Goal: Communication & Community: Ask a question

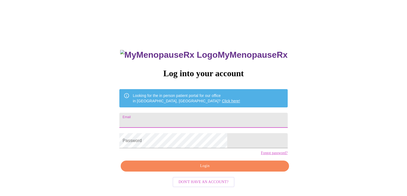
click at [176, 116] on input "Email" at bounding box center [203, 119] width 168 height 15
type input "[EMAIL_ADDRESS][DOMAIN_NAME]"
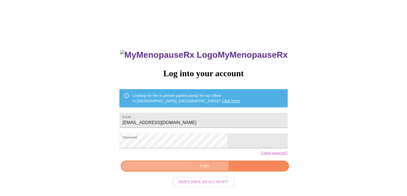
click at [194, 169] on span "Login" at bounding box center [205, 165] width 156 height 7
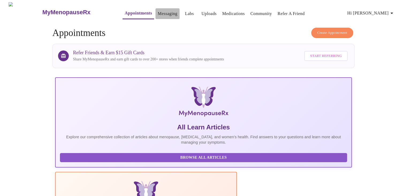
click at [158, 13] on link "Messaging" at bounding box center [168, 13] width 20 height 7
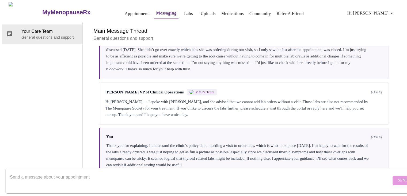
scroll to position [250, 0]
drag, startPoint x: 127, startPoint y: 171, endPoint x: 129, endPoint y: 178, distance: 7.3
click at [127, 171] on textarea "Send a message about your appointment" at bounding box center [201, 179] width 382 height 17
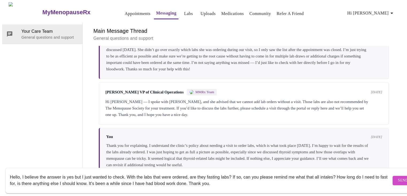
click at [324, 172] on textarea "Hello, I believe the answer is yes but I just wanted to check. With the labs th…" at bounding box center [201, 179] width 382 height 17
drag, startPoint x: 324, startPoint y: 172, endPoint x: 317, endPoint y: 173, distance: 6.3
click at [315, 172] on textarea "Hello, I believe the answer is yes but I just wanted to check. With the labs th…" at bounding box center [201, 179] width 382 height 17
drag, startPoint x: 318, startPoint y: 172, endPoint x: 325, endPoint y: 173, distance: 7.6
click at [325, 173] on textarea "Hello, I believe the answer is yes but I just wanted to check. With the labs th…" at bounding box center [201, 179] width 382 height 17
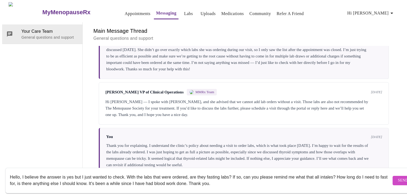
click at [326, 173] on textarea "Hello, I believe the answer is yes but I just wanted to check. With the labs th…" at bounding box center [201, 179] width 382 height 17
click at [332, 176] on textarea "Hello, I believe the answer is yes but I just wanted to check. With the labs th…" at bounding box center [201, 179] width 382 height 17
drag, startPoint x: 331, startPoint y: 171, endPoint x: 318, endPoint y: 171, distance: 13.1
click at [318, 171] on textarea "Hello, I believe the answer is yes but I just wanted to check. With the labs th…" at bounding box center [201, 179] width 382 height 17
click at [321, 177] on textarea "Hello, I believe the answer is yes but I just wanted to check. With the labs th…" at bounding box center [201, 179] width 382 height 17
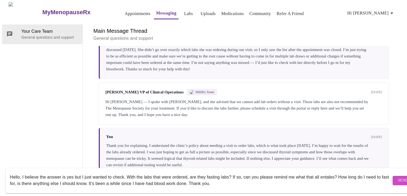
type textarea "Hello, I believe the answer is yes but I just wanted to check. With the labs th…"
click at [398, 177] on span "Send" at bounding box center [403, 180] width 10 height 7
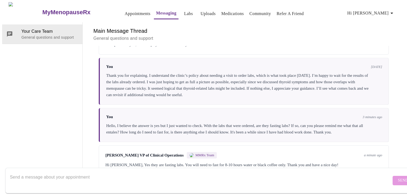
scroll to position [328, 0]
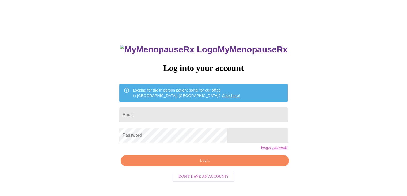
scroll to position [5, 0]
